Goal: Book appointment/travel/reservation

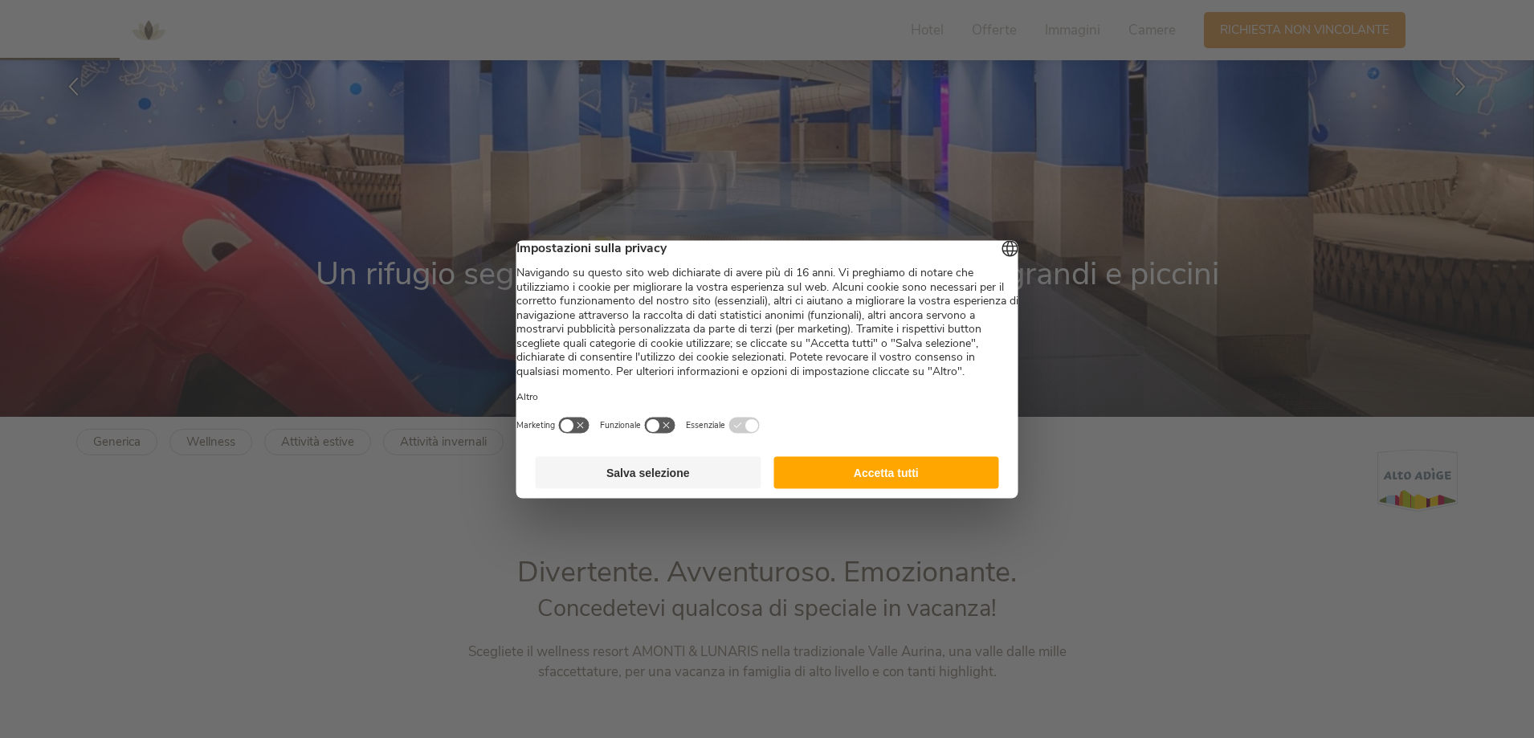
scroll to position [321, 0]
click at [842, 488] on button "Accetta tutti" at bounding box center [886, 472] width 226 height 32
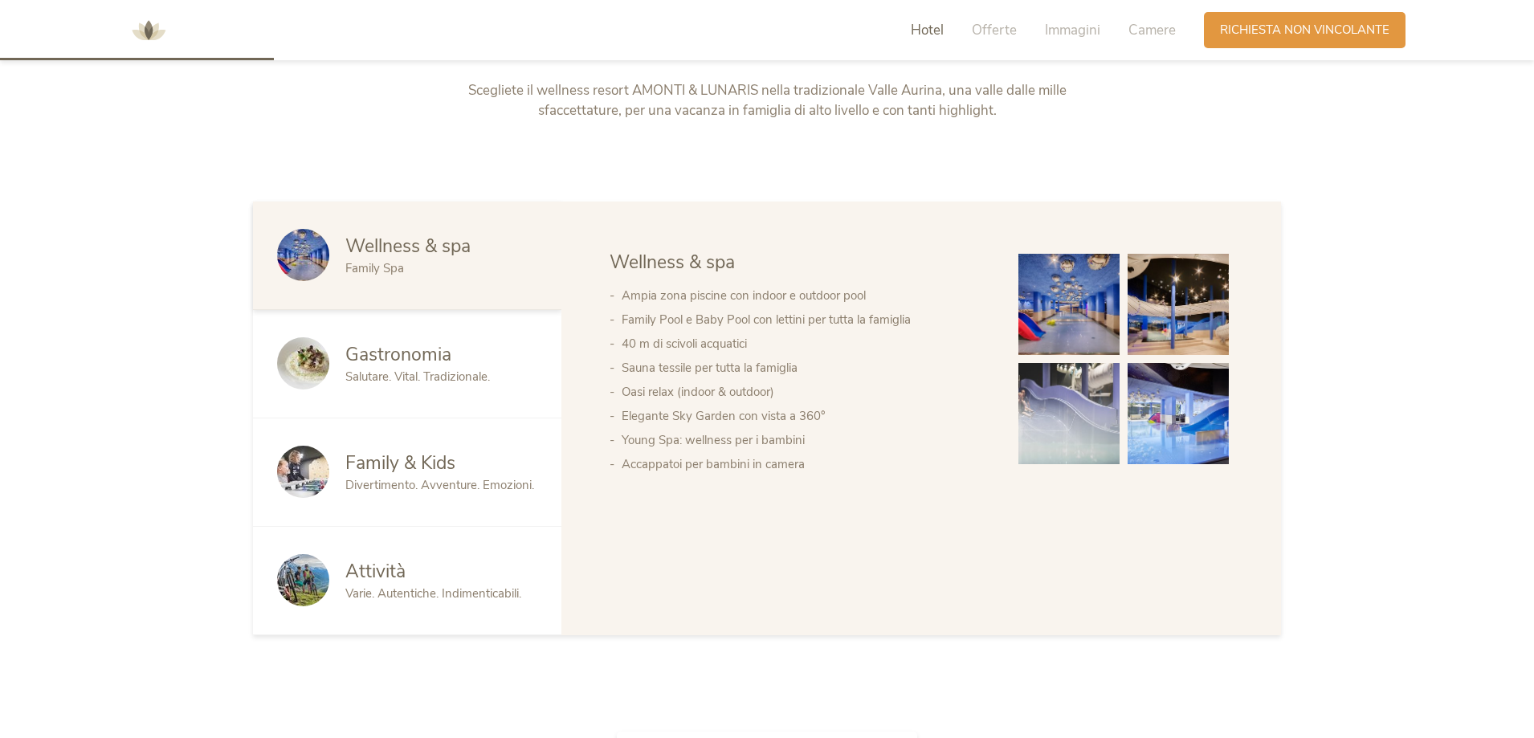
scroll to position [883, 0]
click at [1075, 316] on img at bounding box center [1068, 303] width 101 height 101
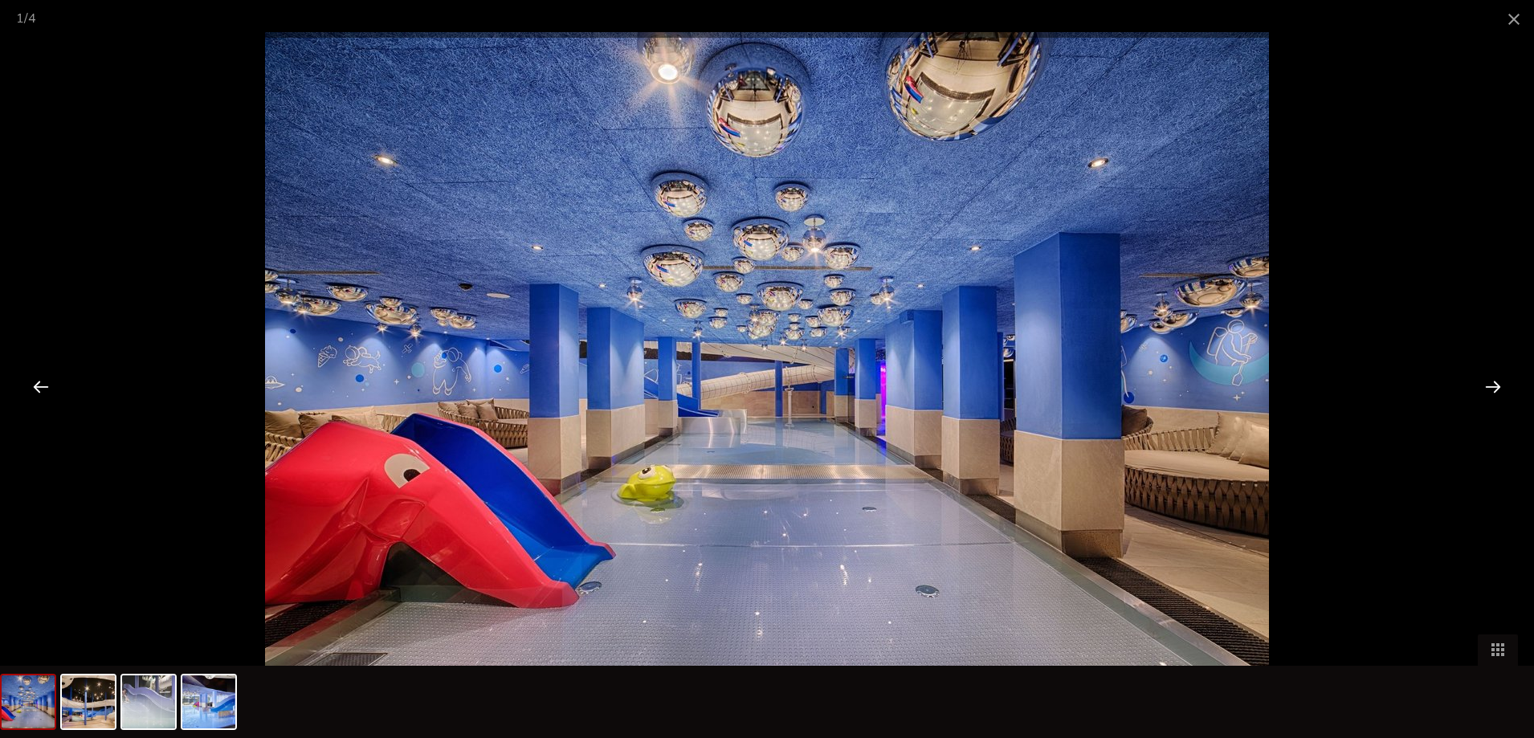
click at [1494, 387] on div at bounding box center [1493, 386] width 50 height 50
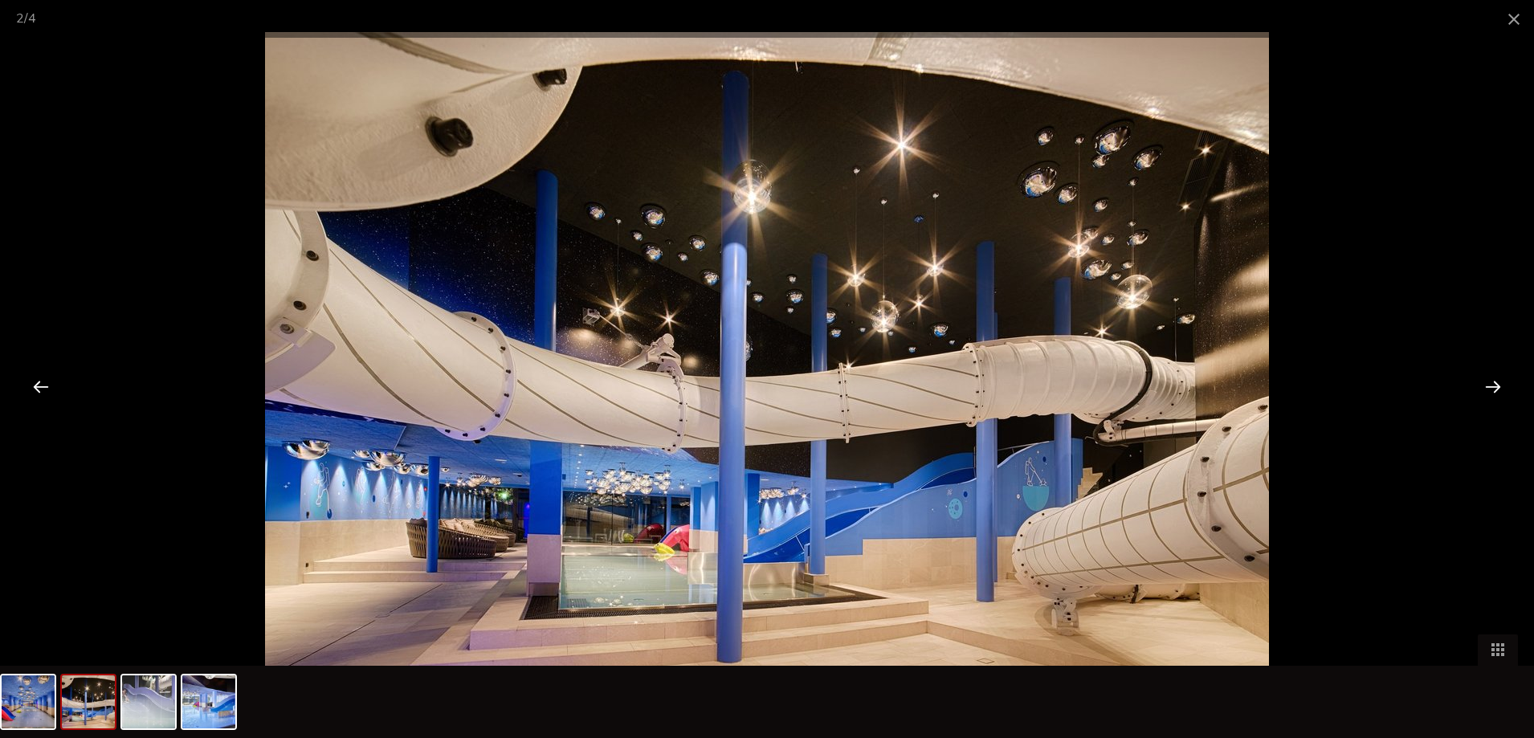
click at [1494, 387] on div at bounding box center [1493, 386] width 50 height 50
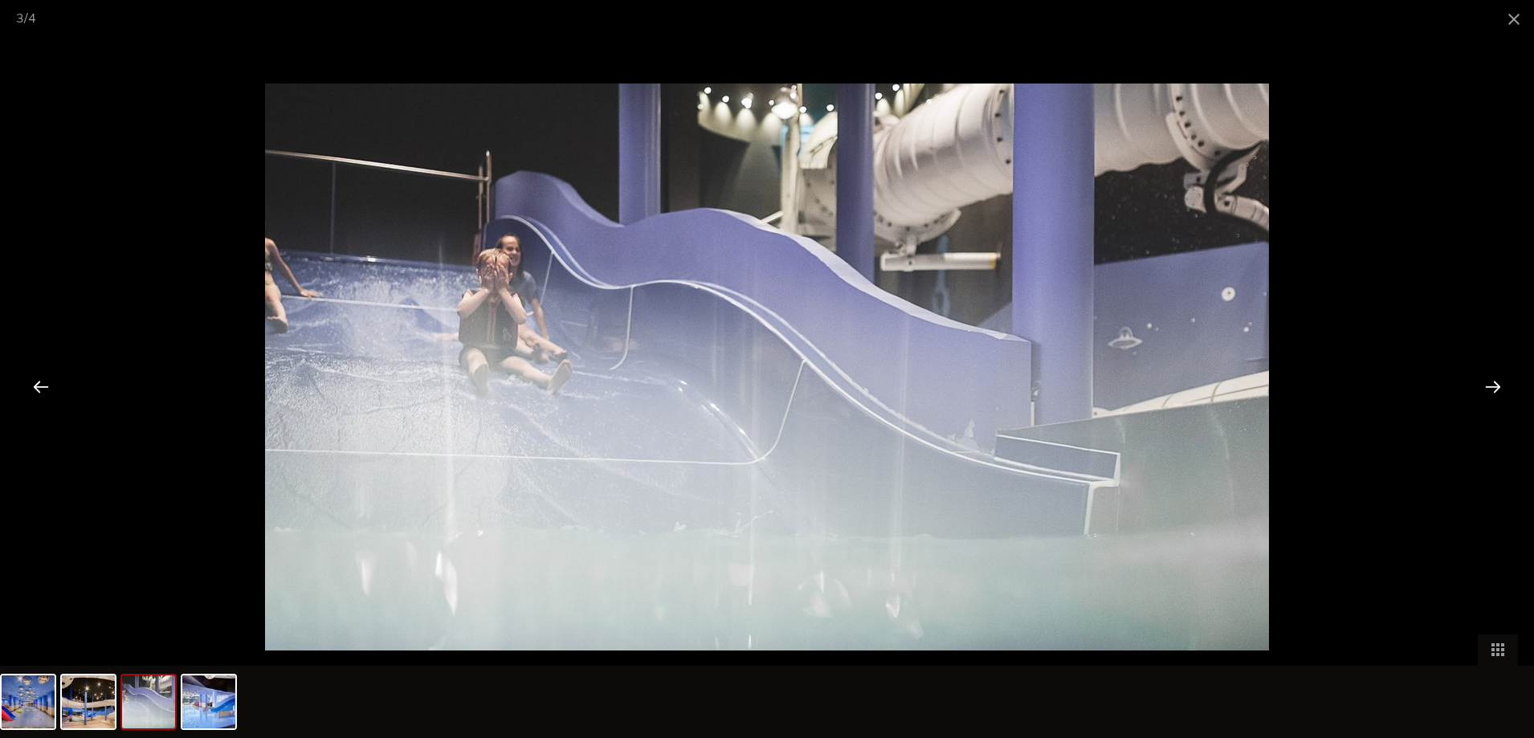
click at [1494, 387] on div at bounding box center [1493, 386] width 50 height 50
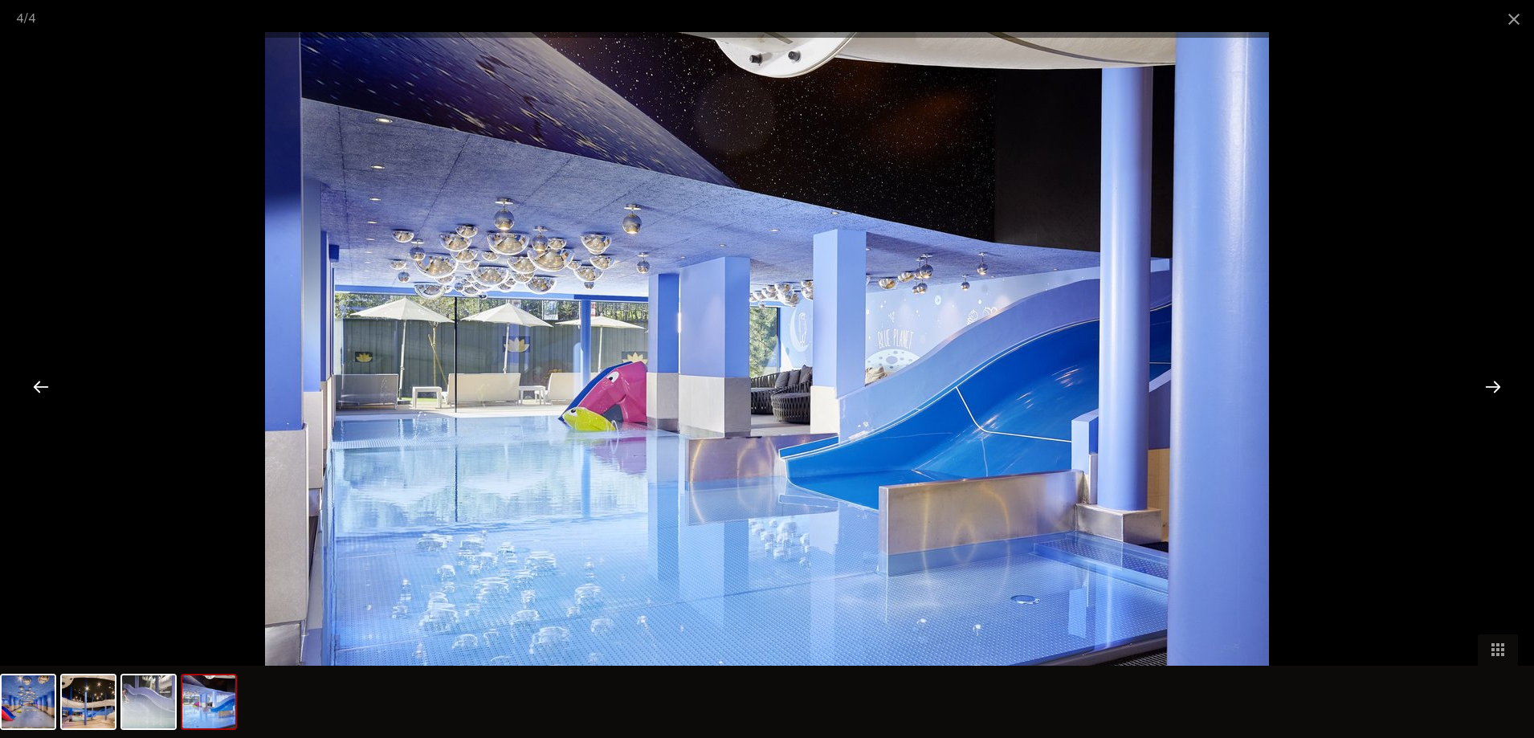
click at [1494, 387] on div at bounding box center [1493, 386] width 50 height 50
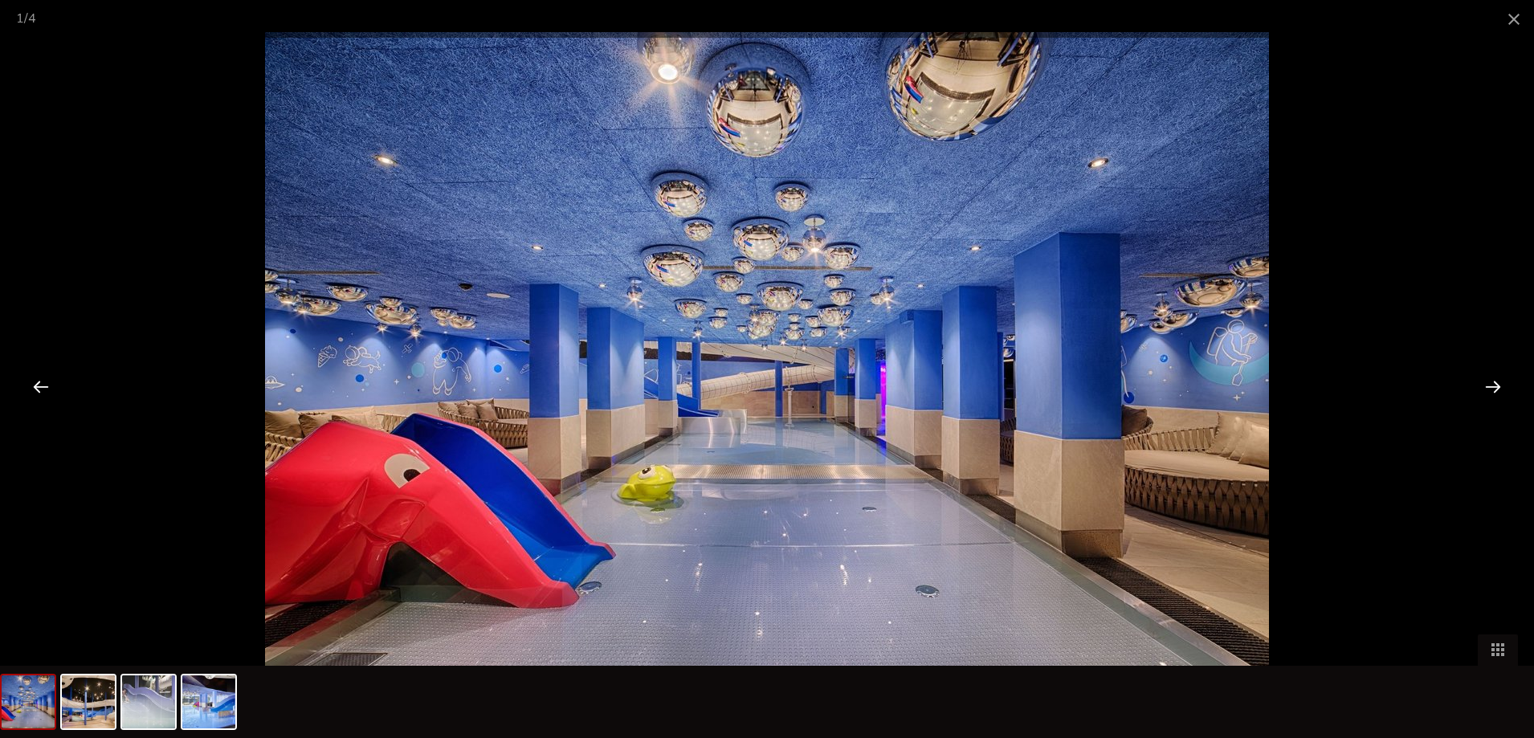
click at [1494, 387] on div at bounding box center [1493, 386] width 50 height 50
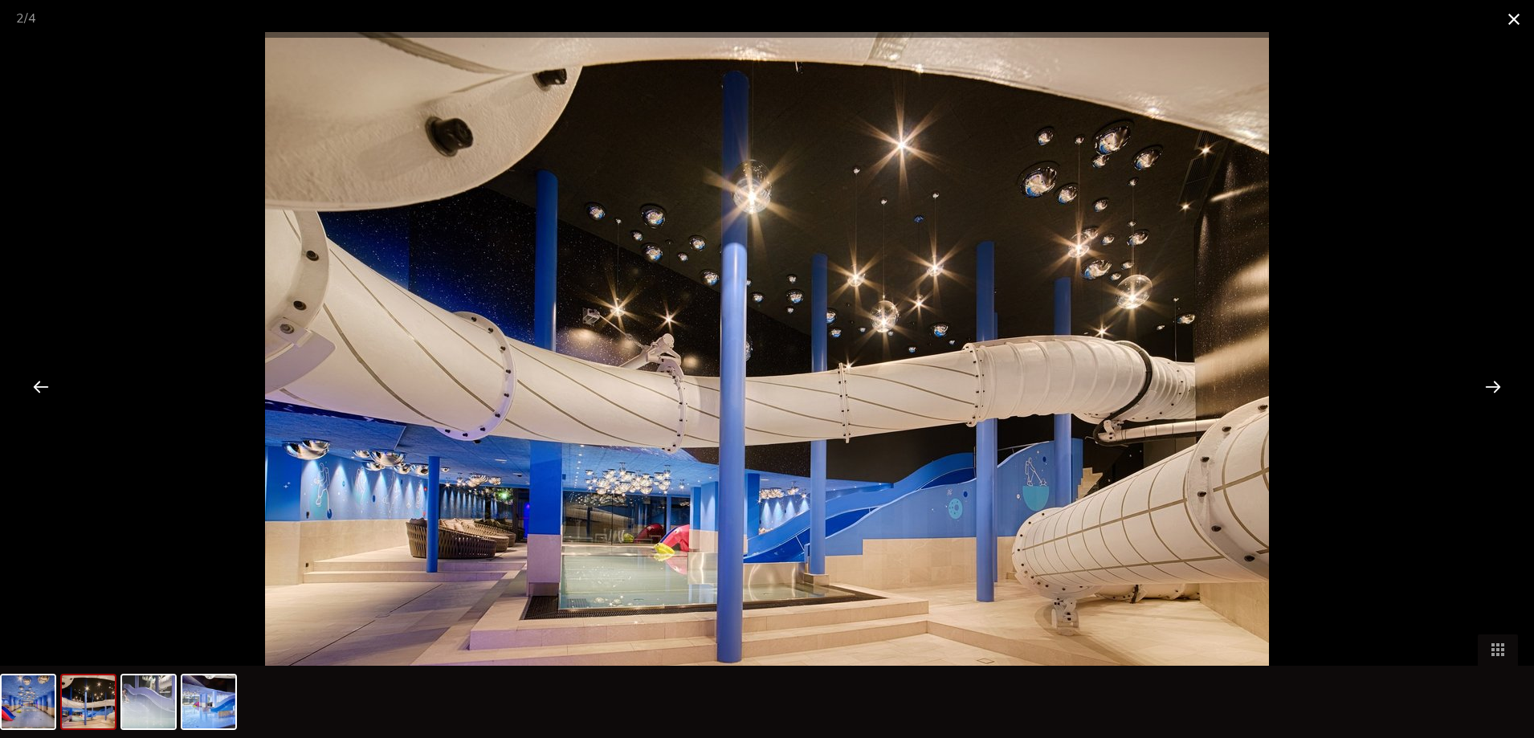
click at [1514, 15] on span at bounding box center [1514, 19] width 40 height 38
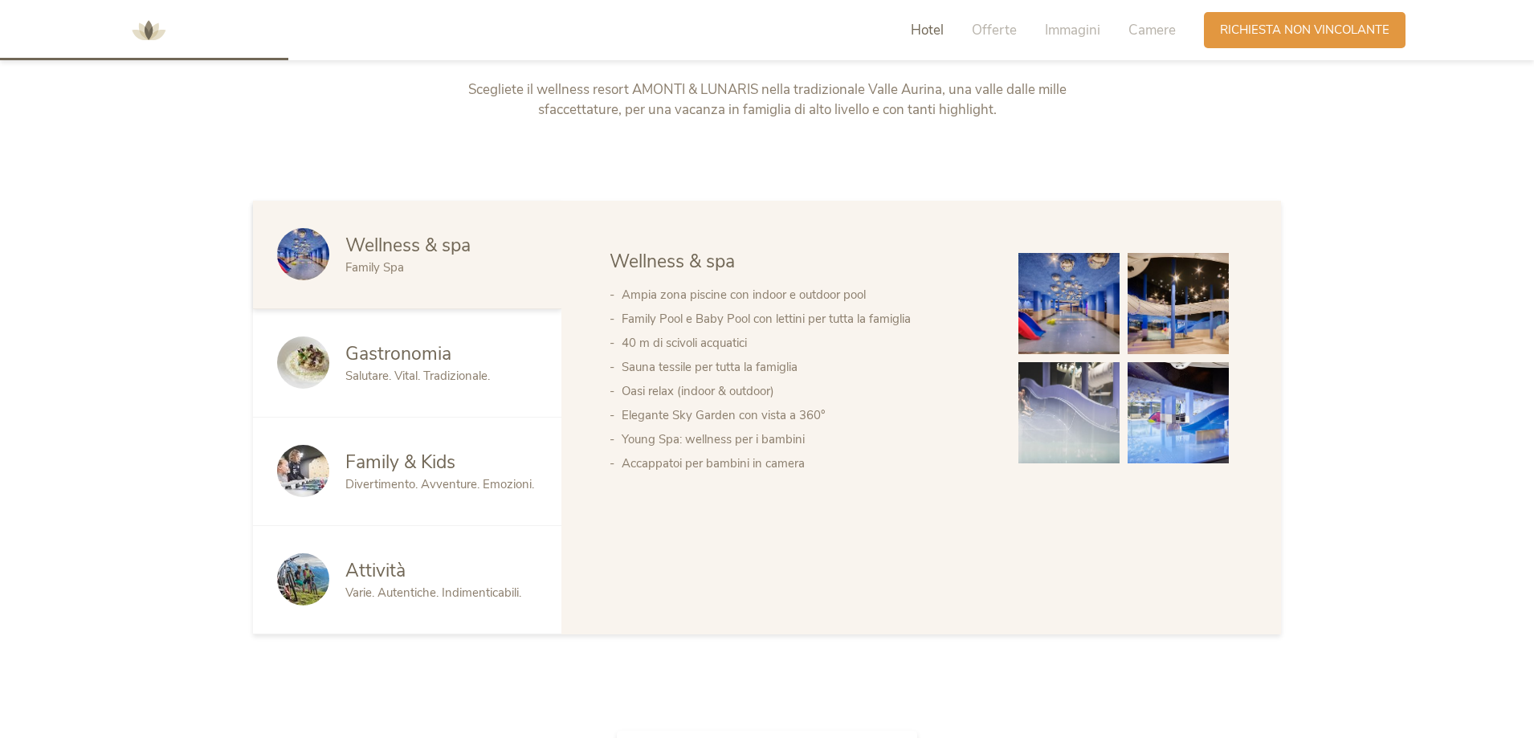
click at [402, 356] on span "Gastronomia" at bounding box center [398, 353] width 106 height 25
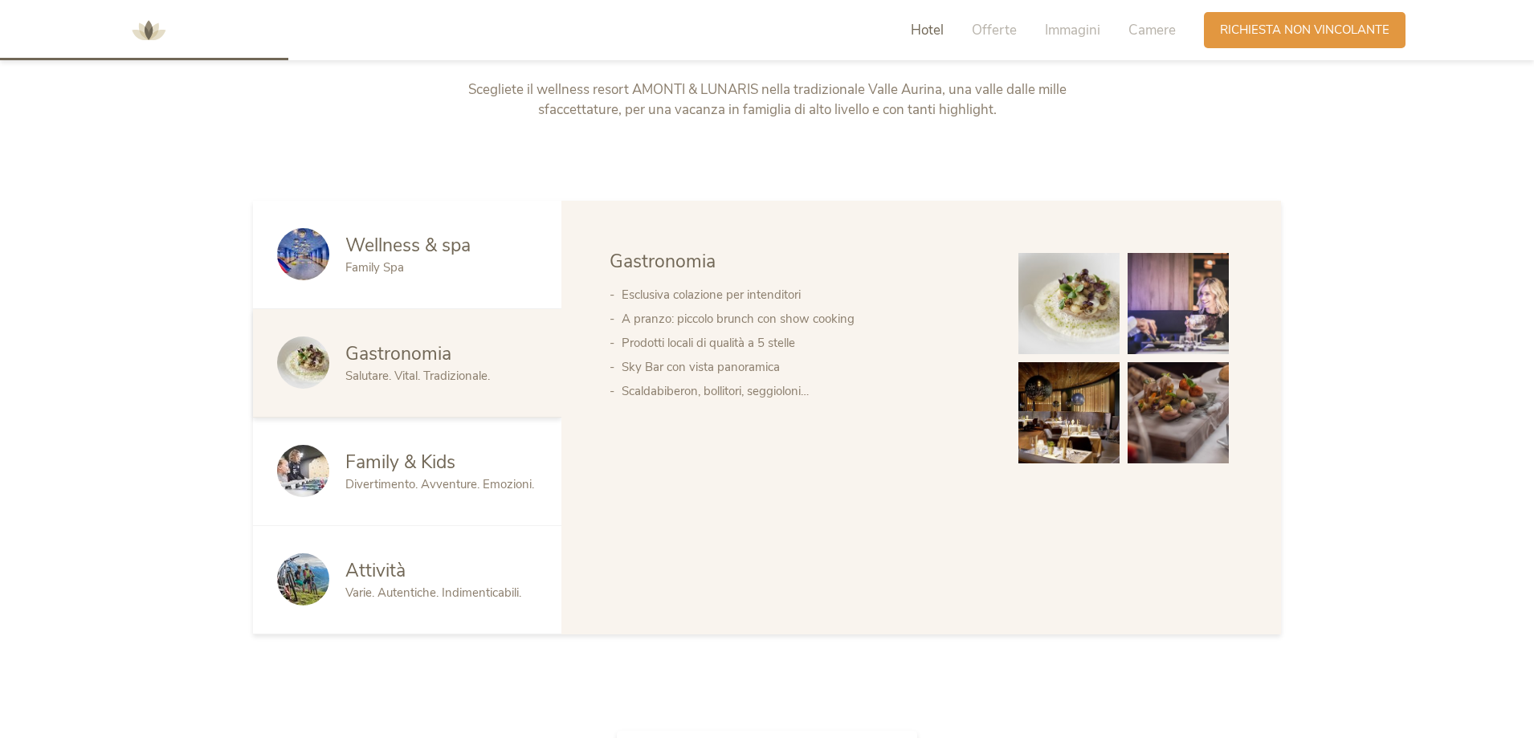
click at [462, 477] on span "Divertimento. Avventure. Emozioni." at bounding box center [439, 484] width 189 height 16
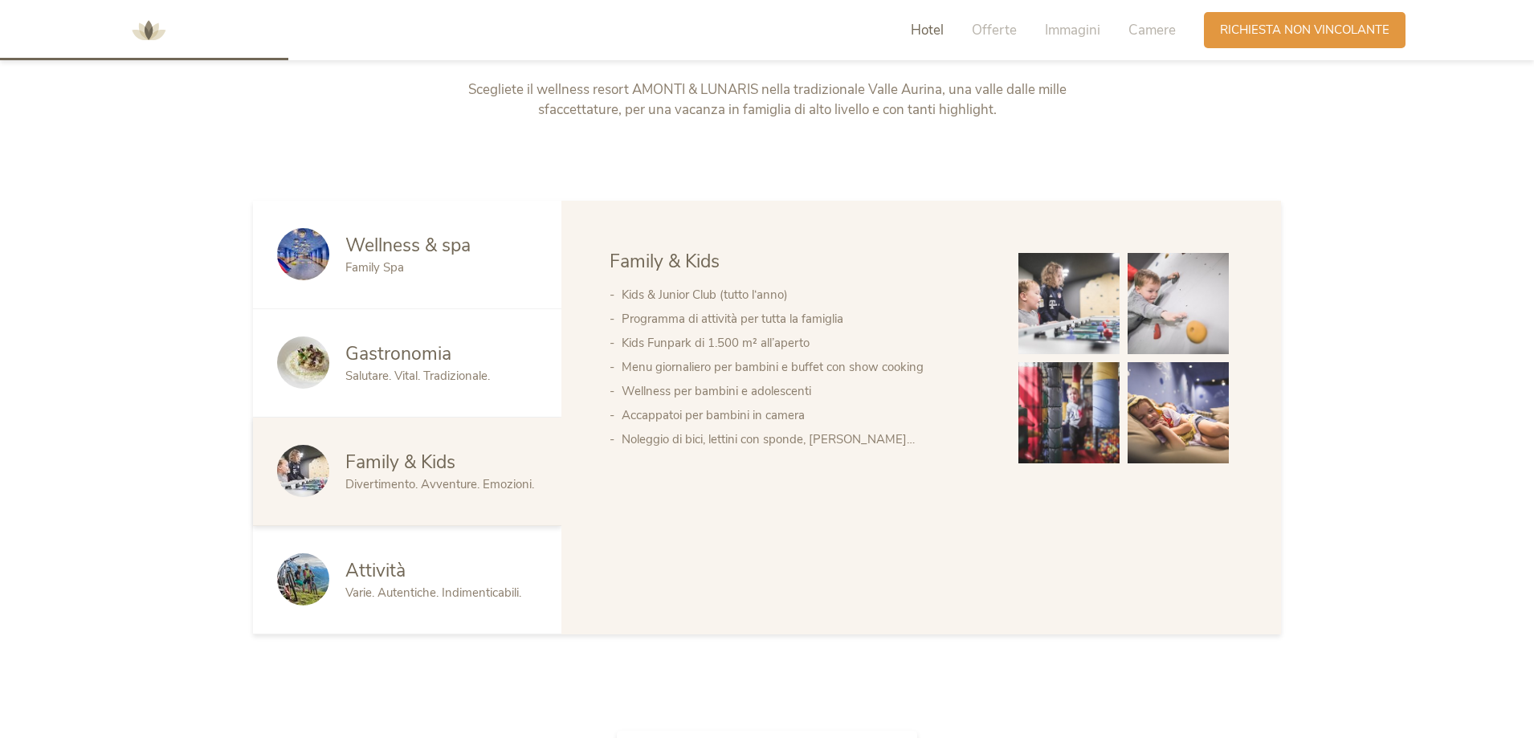
click at [391, 565] on span "Attività" at bounding box center [375, 570] width 60 height 25
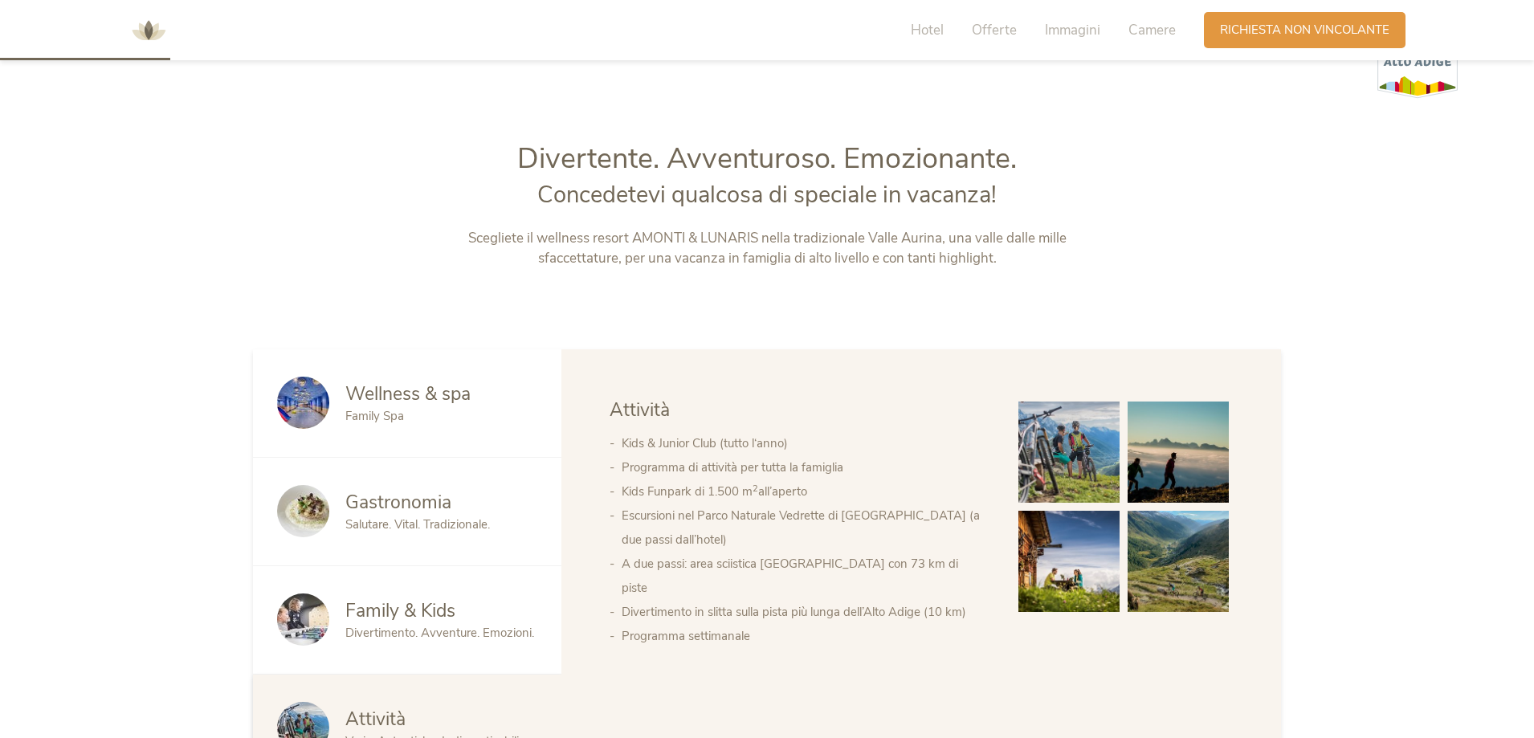
scroll to position [482, 0]
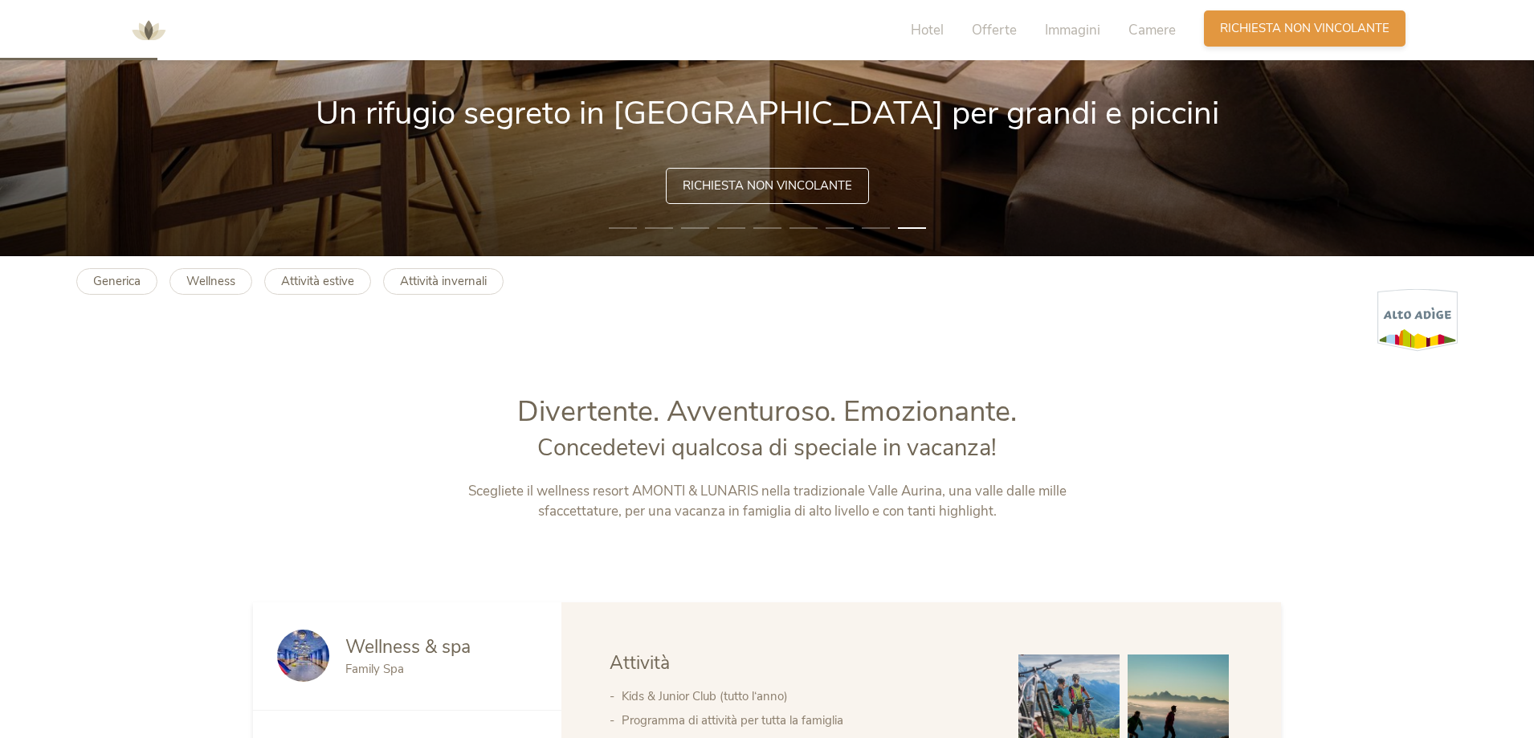
click at [1276, 26] on span "Richiesta non vincolante" at bounding box center [1304, 28] width 169 height 17
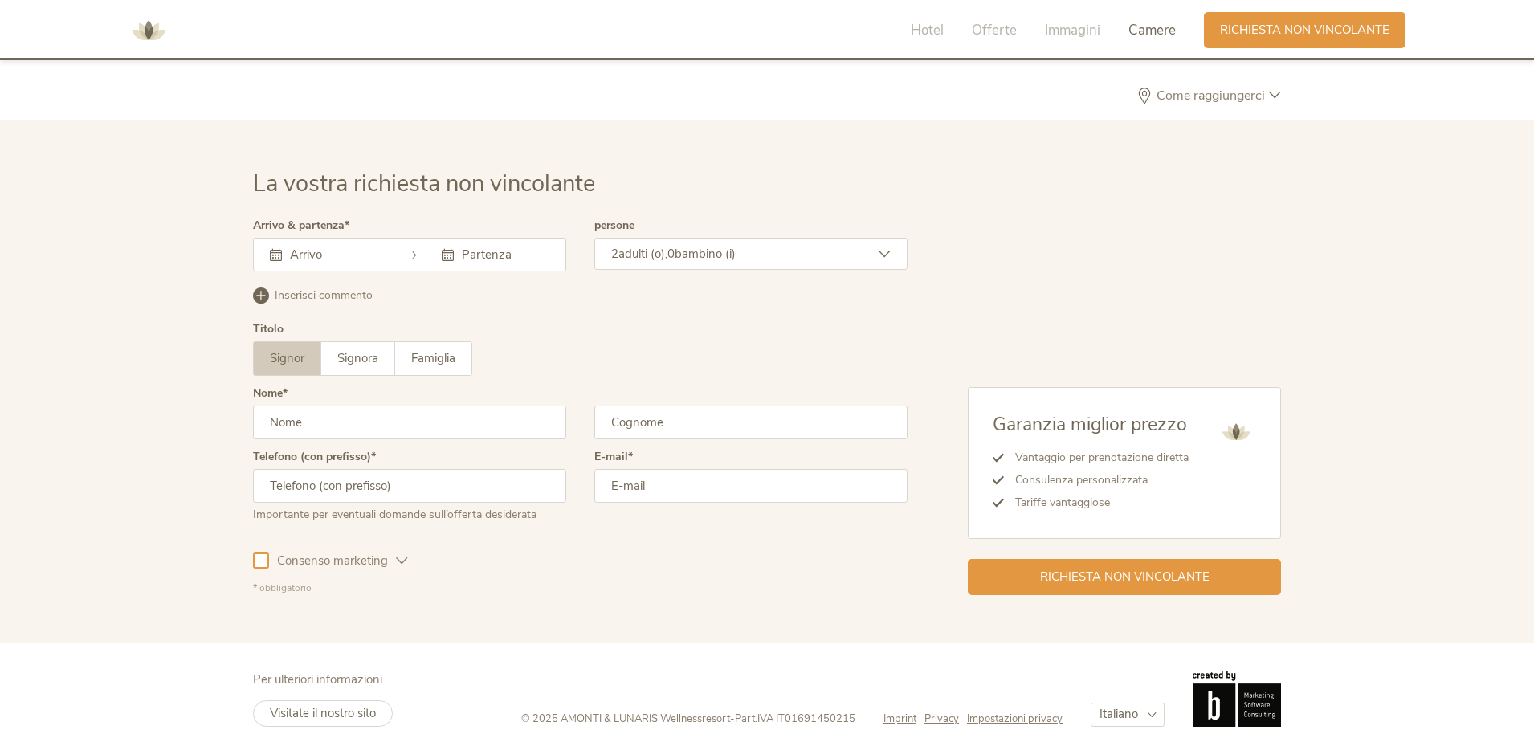
scroll to position [4703, 0]
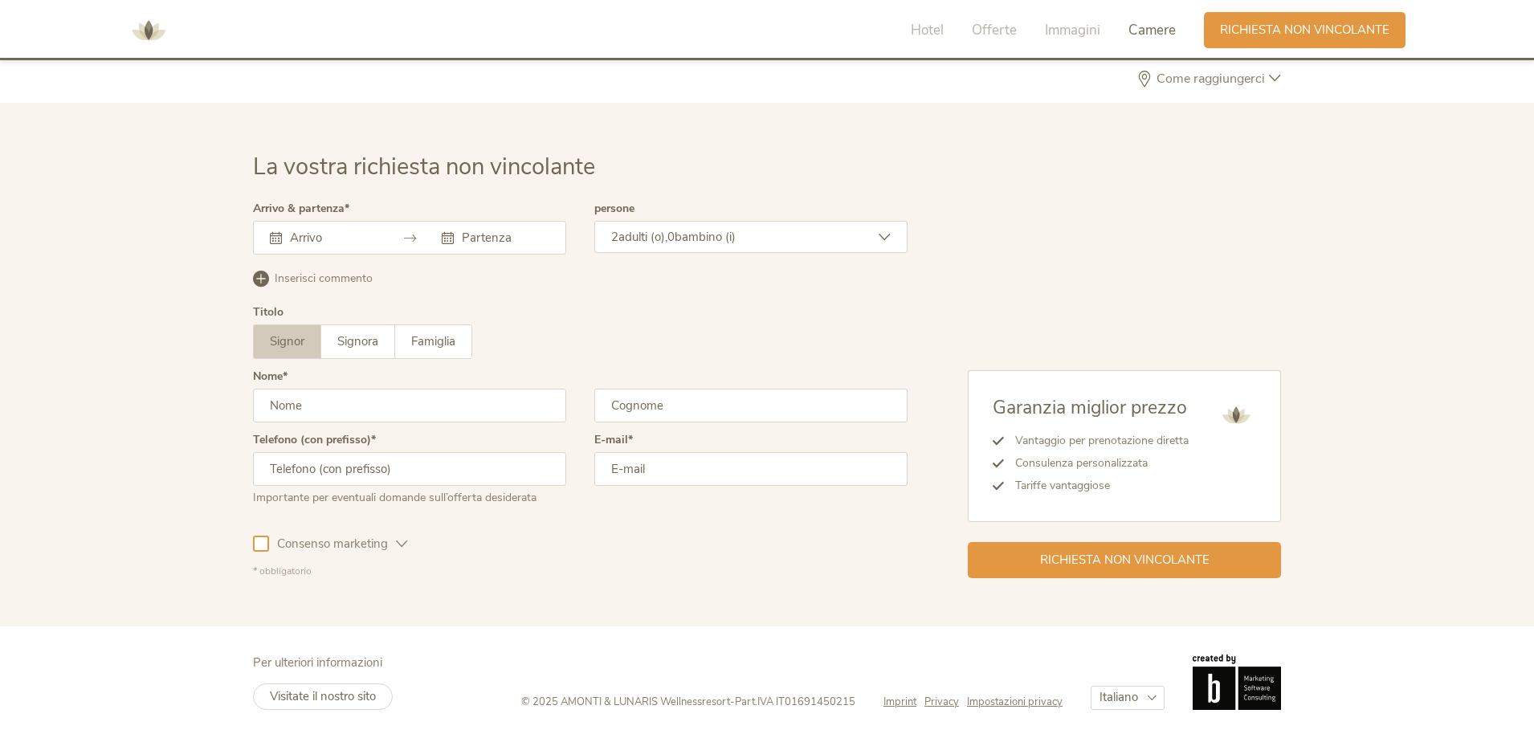
click at [350, 223] on div at bounding box center [409, 238] width 313 height 34
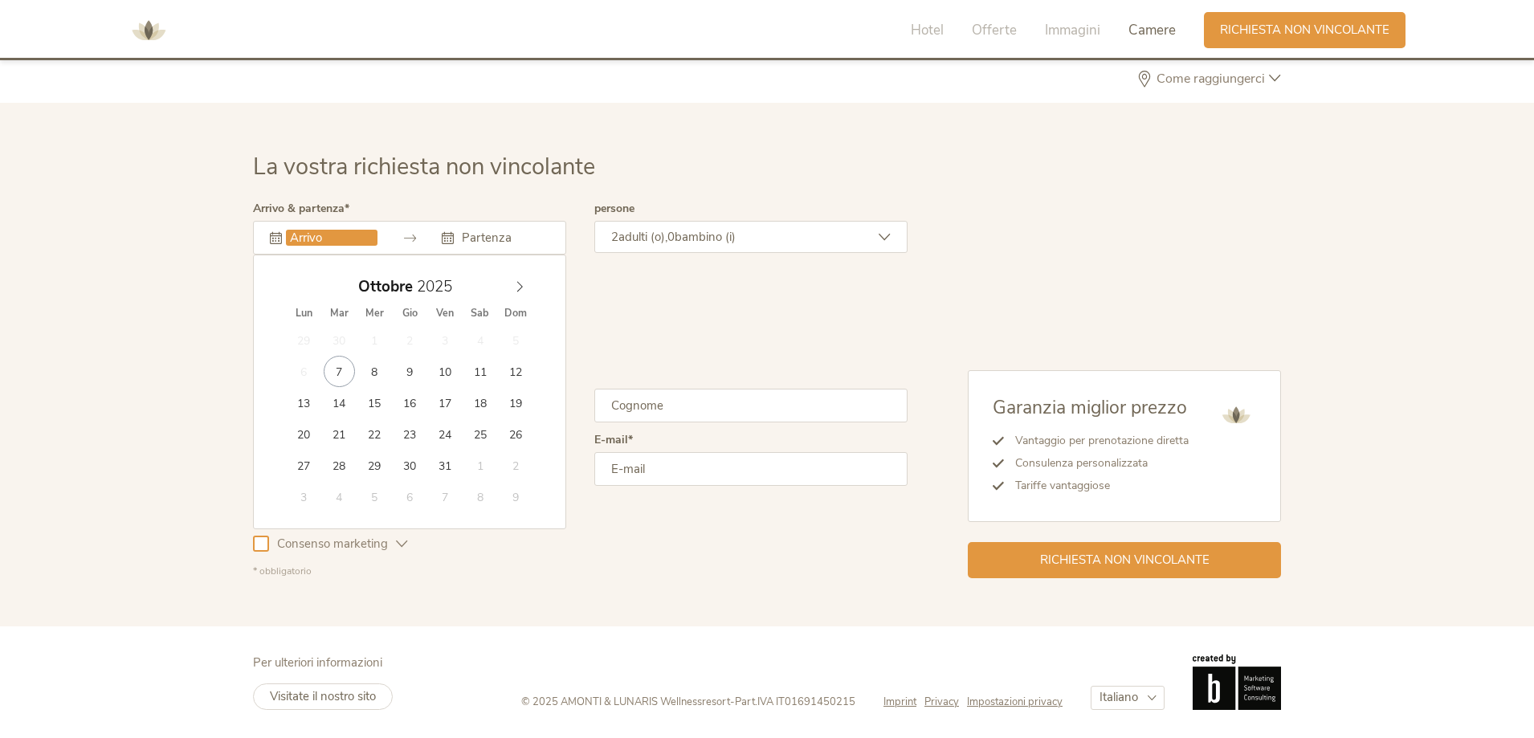
click at [323, 238] on input "text" at bounding box center [332, 238] width 92 height 16
click at [521, 275] on span at bounding box center [519, 282] width 27 height 22
type input "26.12.2025"
type input "30.12.2025"
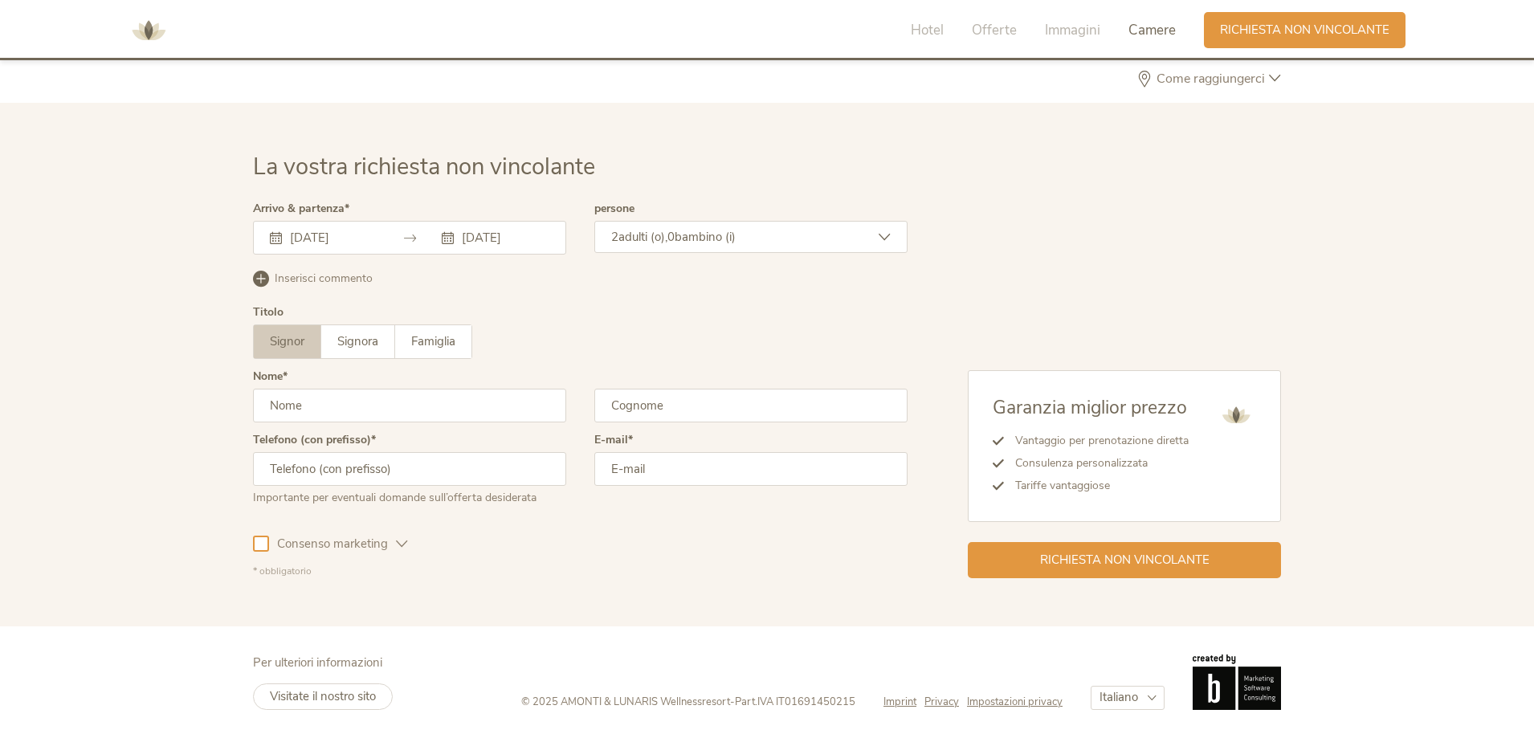
click at [735, 246] on div "2 adulti (o), 0 bambino (i)" at bounding box center [750, 237] width 313 height 32
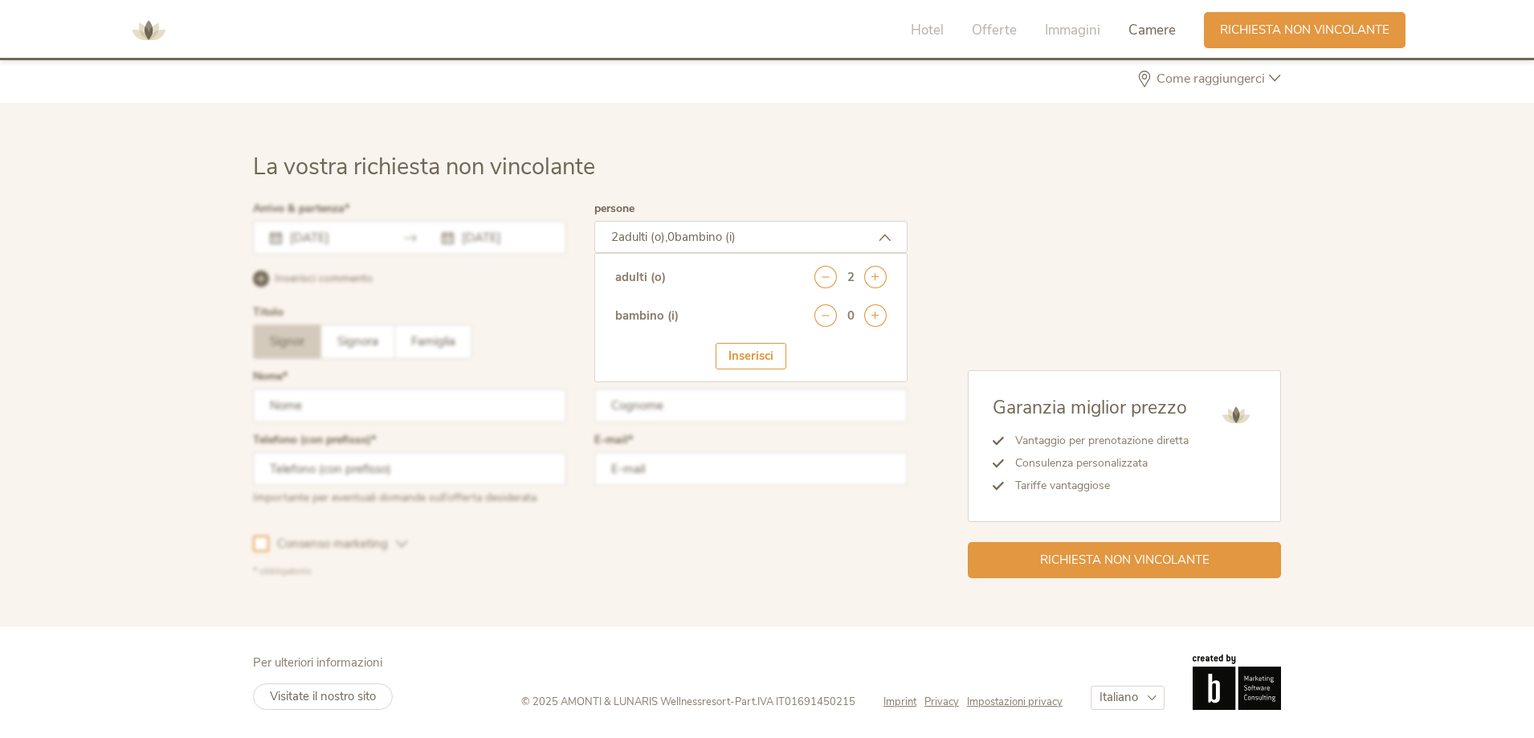
click at [919, 193] on div "La vostra richiesta non vincolante" at bounding box center [767, 177] width 1028 height 53
click at [876, 312] on icon at bounding box center [875, 315] width 22 height 22
click at [856, 349] on select "seleziona 0 1 2 3 4 5 6 7 8 9 10 11 12 13 14 15 16 17" at bounding box center [847, 360] width 80 height 27
select select "4"
click at [807, 347] on select "seleziona 0 1 2 3 4 5 6 7 8 9 10 11 12 13 14 15 16 17" at bounding box center [847, 360] width 80 height 27
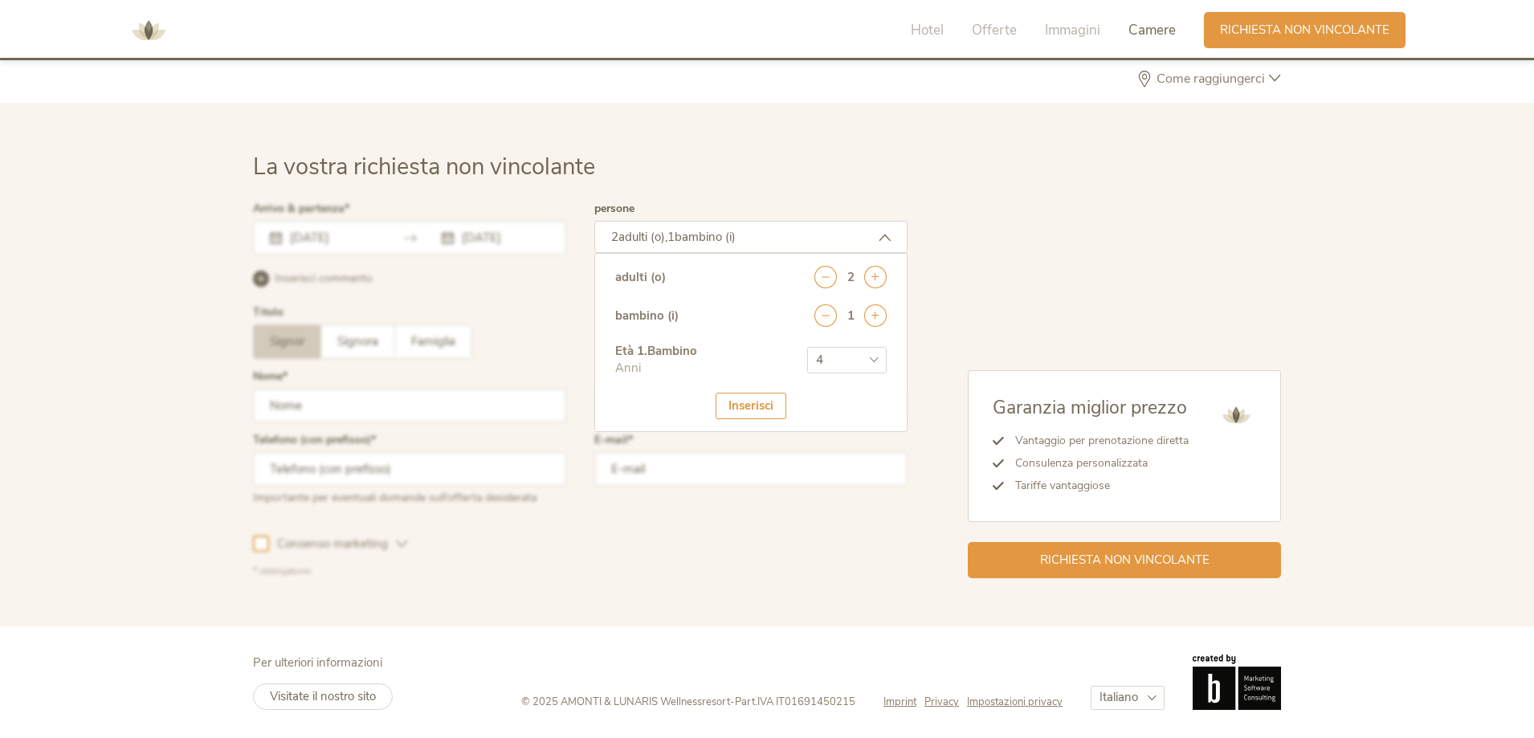
click at [762, 406] on div "Inserisci" at bounding box center [751, 406] width 71 height 27
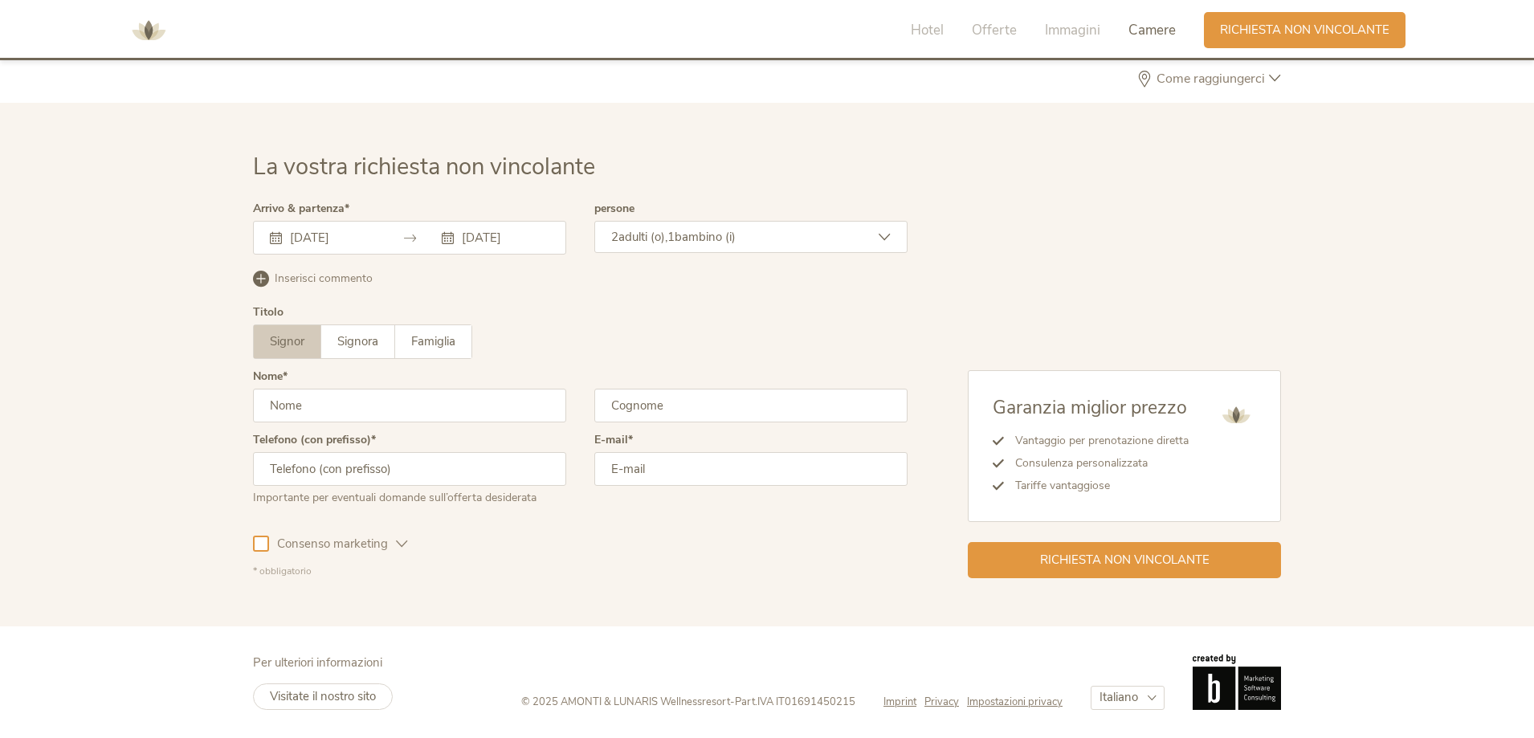
click at [335, 411] on input "text" at bounding box center [409, 406] width 313 height 34
type input "nicolo"
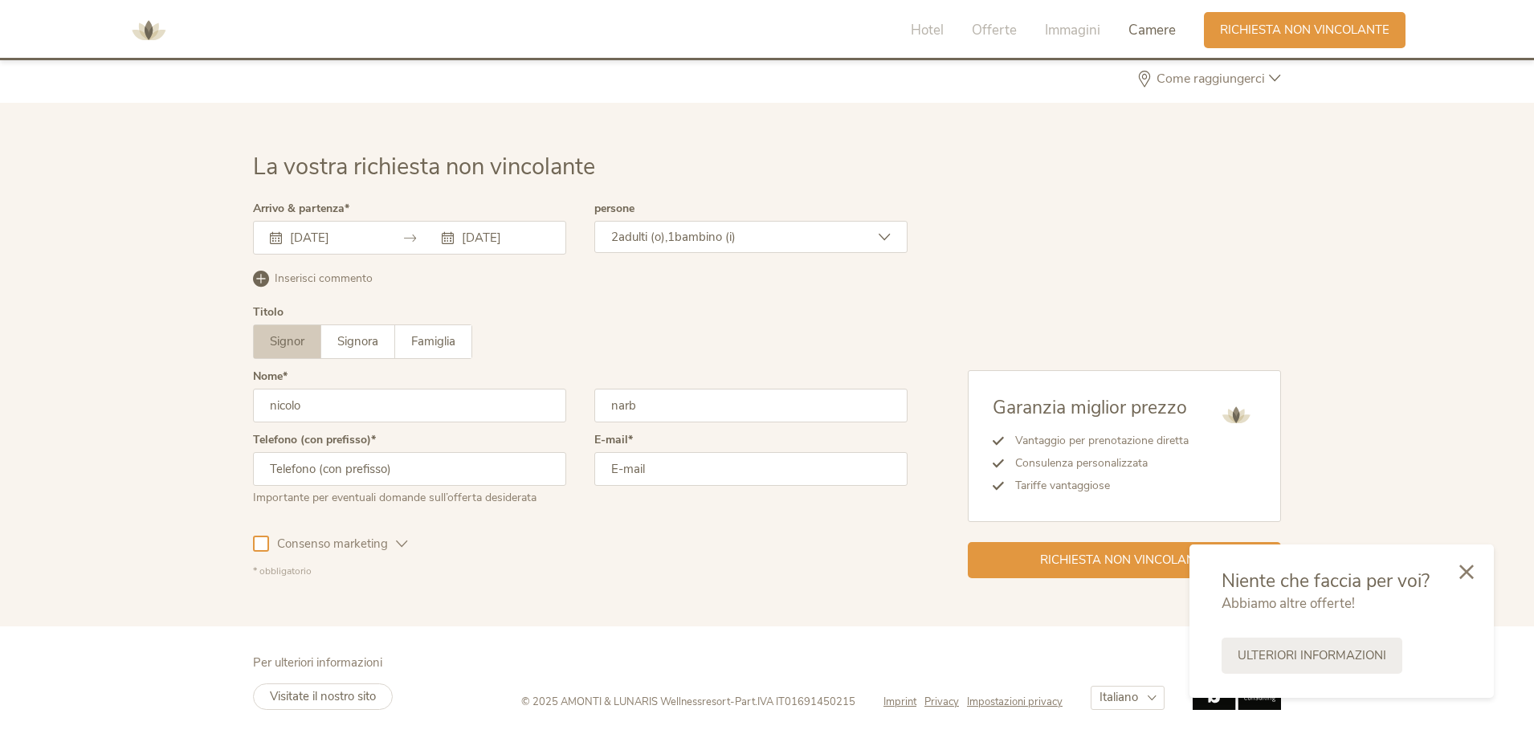
type input "narbone"
type input "3925386679"
click at [650, 468] on input "email" at bounding box center [750, 469] width 313 height 34
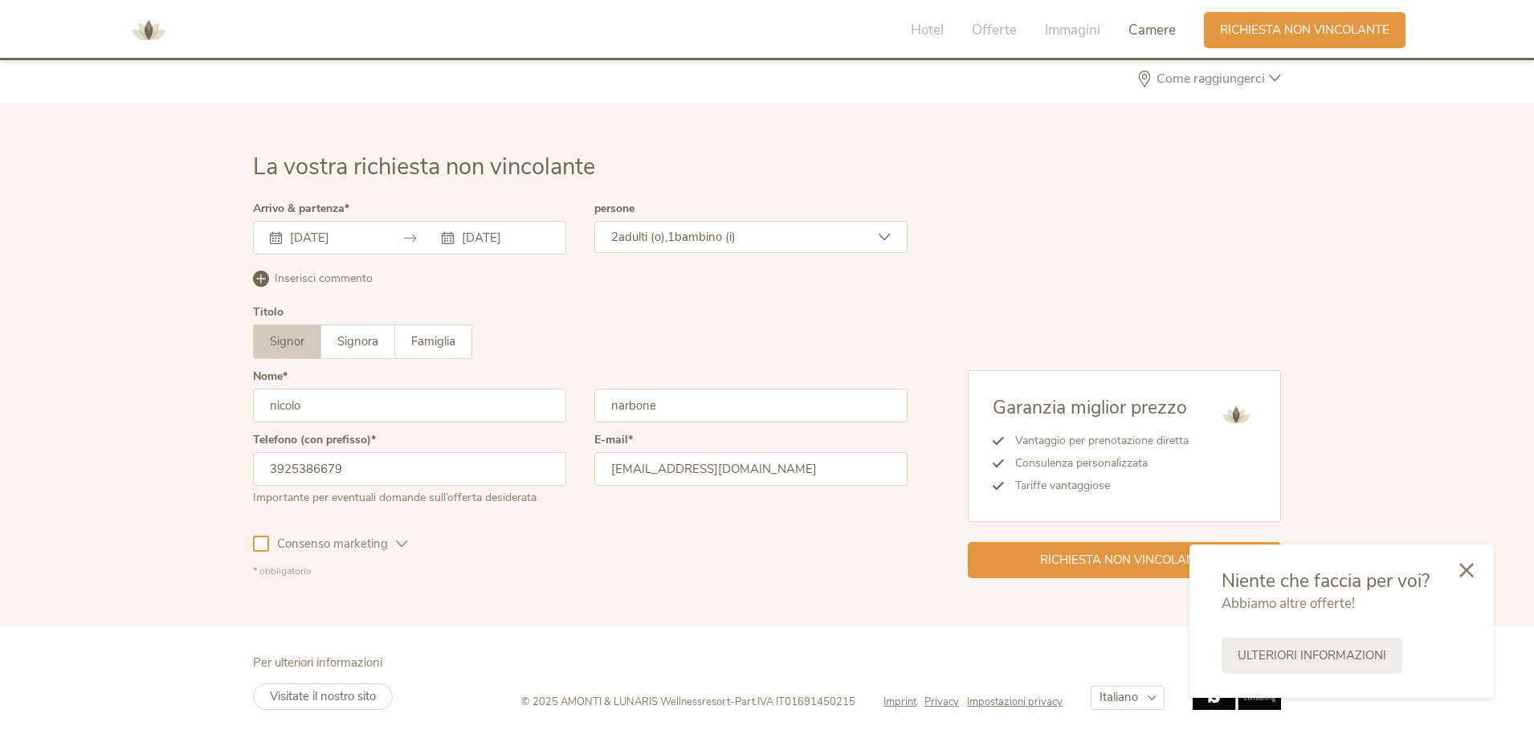
type input "narbonenicolo@gmail.com"
click at [1473, 576] on icon at bounding box center [1466, 570] width 14 height 14
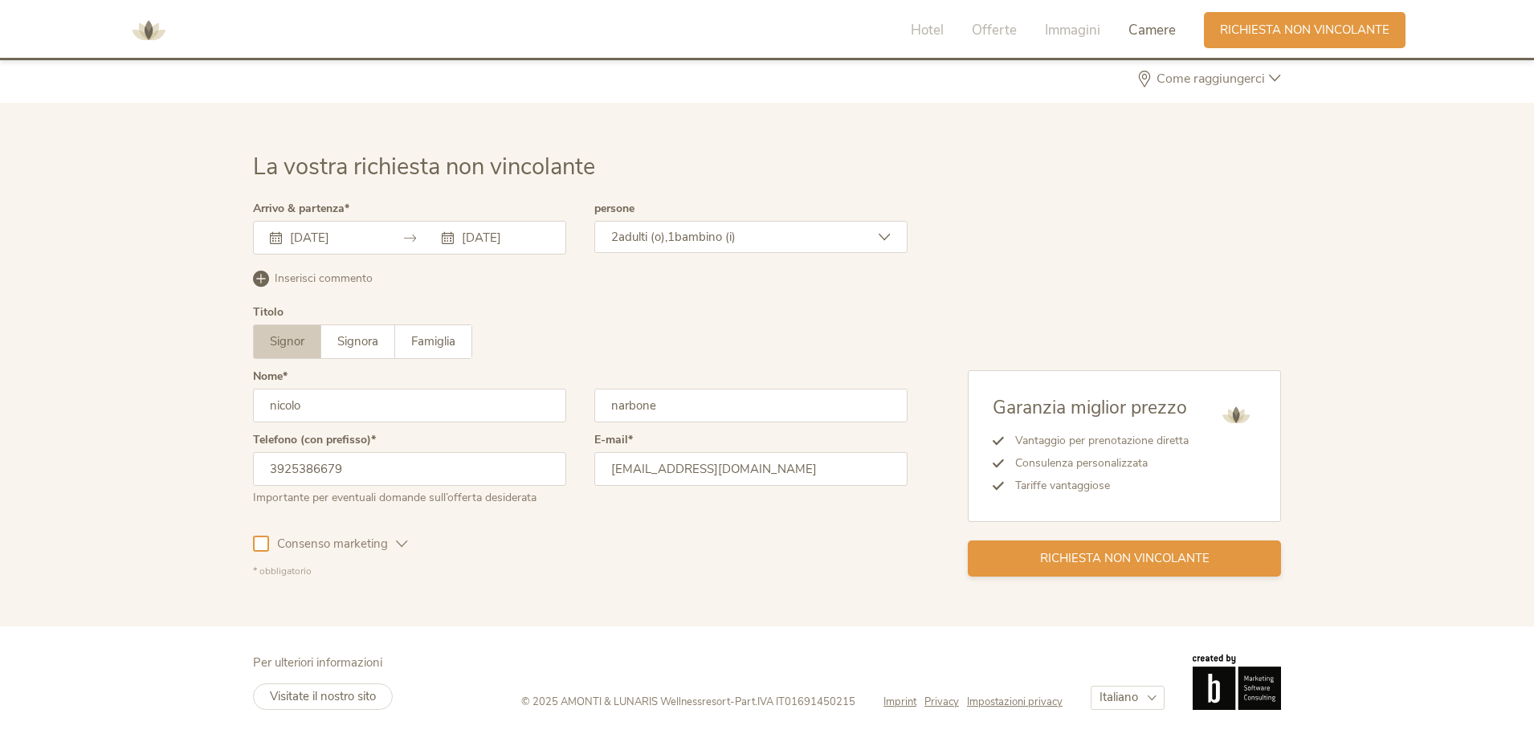
click at [1057, 563] on span "Richiesta non vincolante" at bounding box center [1124, 558] width 169 height 17
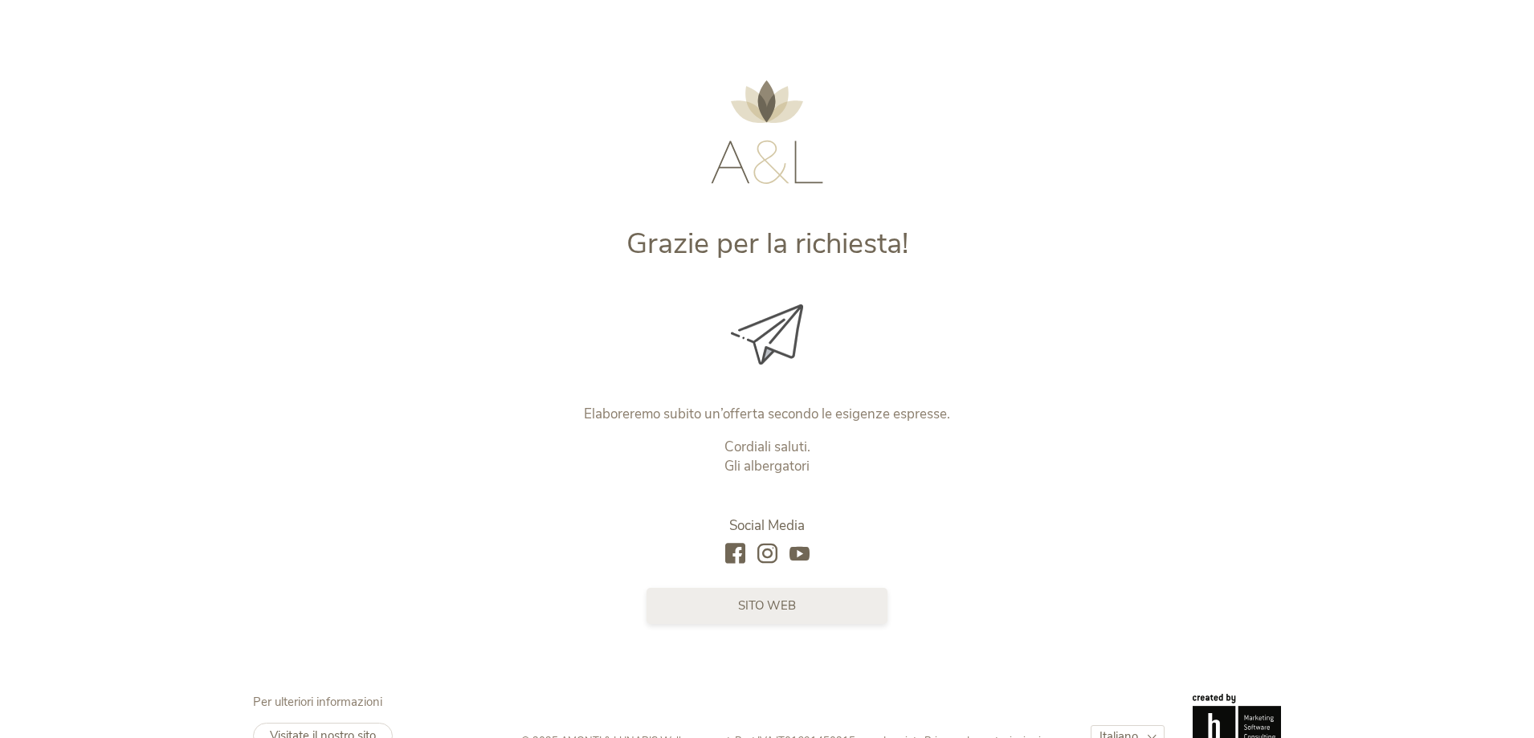
click at [760, 619] on link "sito web" at bounding box center [766, 606] width 241 height 36
click at [675, 598] on link "sito web" at bounding box center [766, 606] width 241 height 36
